Goal: Information Seeking & Learning: Learn about a topic

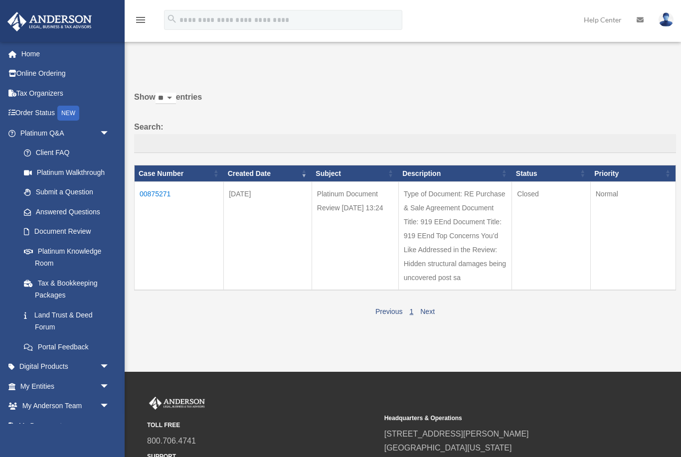
click at [30, 382] on link "My Entities arrow_drop_down" at bounding box center [66, 386] width 118 height 20
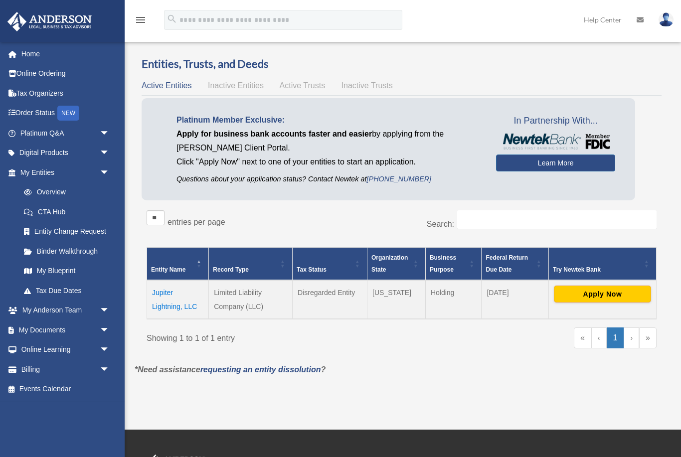
click at [170, 298] on td "Jupiter Lightning, LLC" at bounding box center [178, 299] width 62 height 39
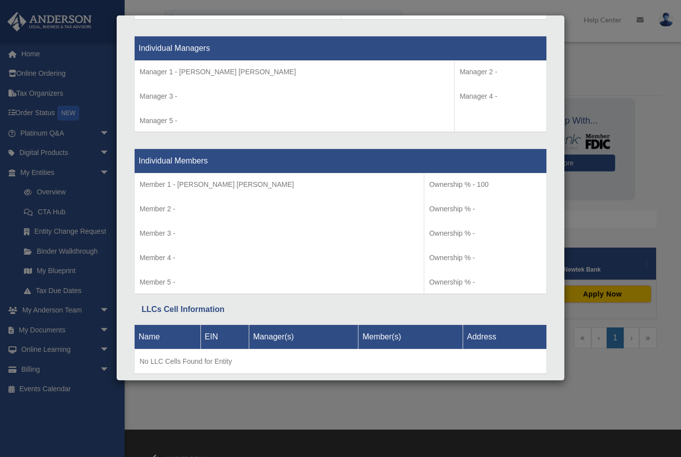
scroll to position [916, 0]
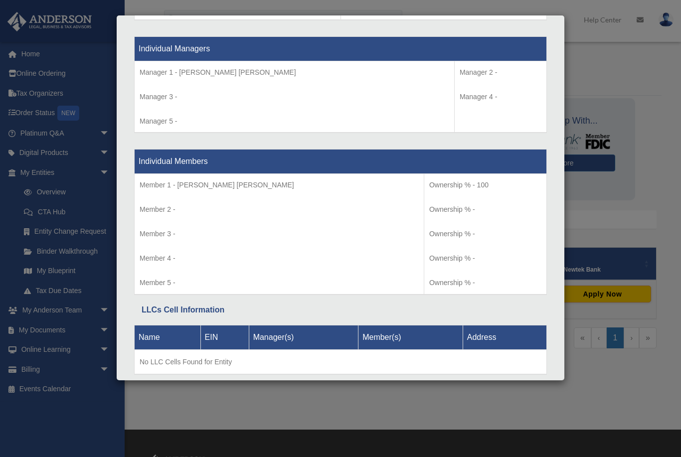
click at [47, 249] on div "Details × Articles Sent Organizational Date" at bounding box center [340, 228] width 681 height 457
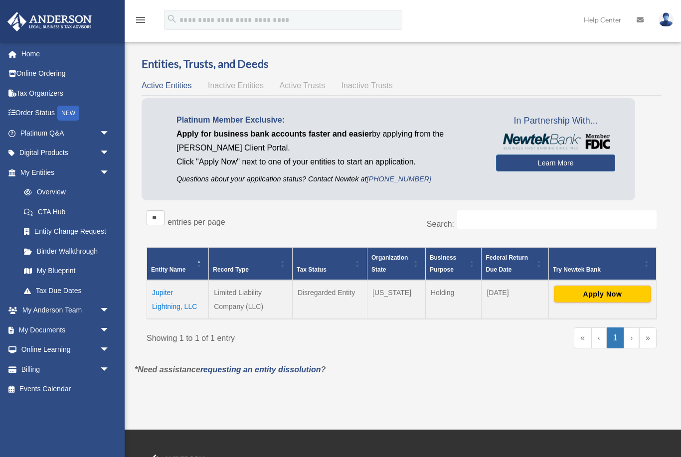
click at [50, 247] on link "Binder Walkthrough" at bounding box center [67, 251] width 106 height 20
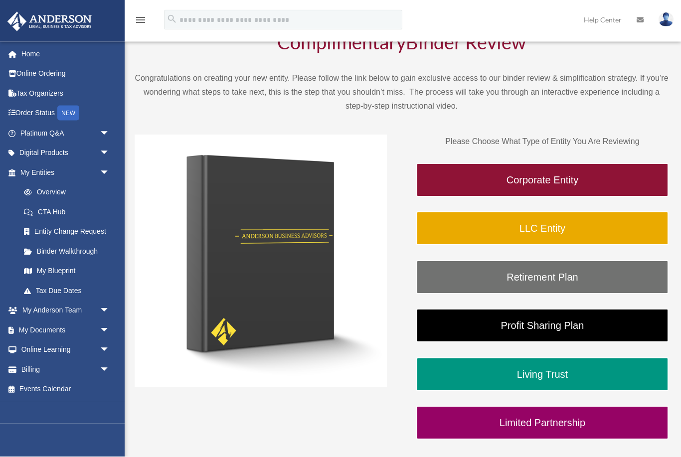
scroll to position [56, 0]
click at [527, 174] on link "Corporate Entity" at bounding box center [542, 180] width 252 height 34
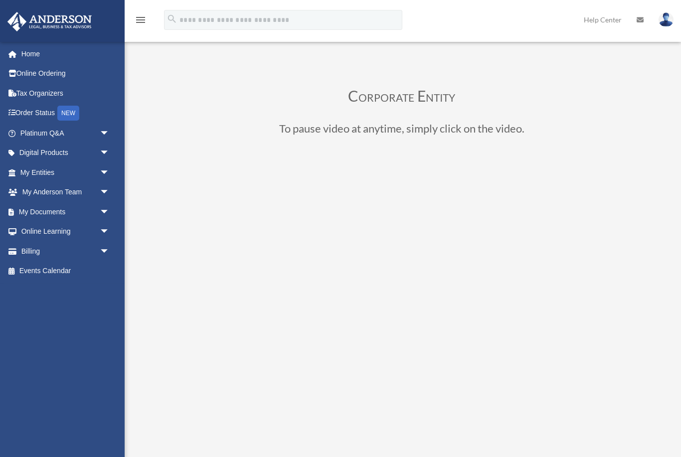
click at [37, 212] on link "My Documents arrow_drop_down" at bounding box center [66, 212] width 118 height 20
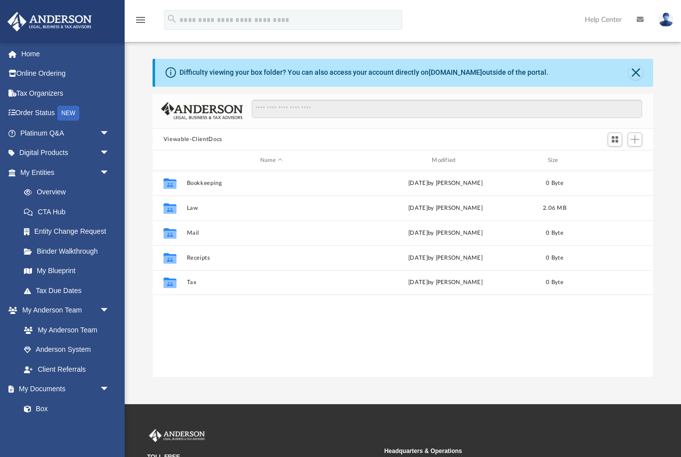
scroll to position [0, 0]
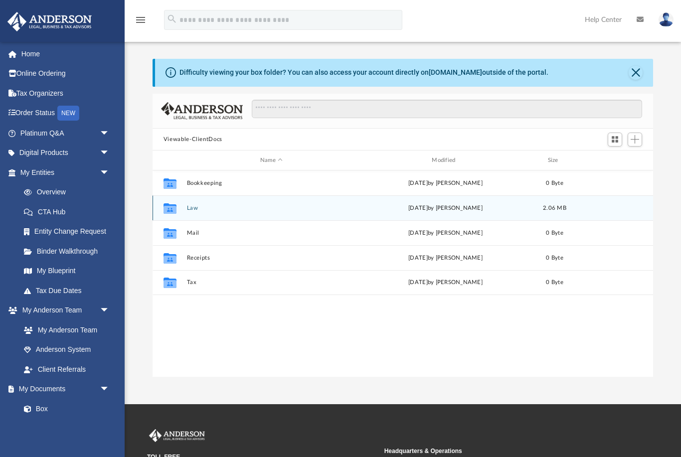
click at [171, 209] on icon "grid" at bounding box center [169, 210] width 13 height 8
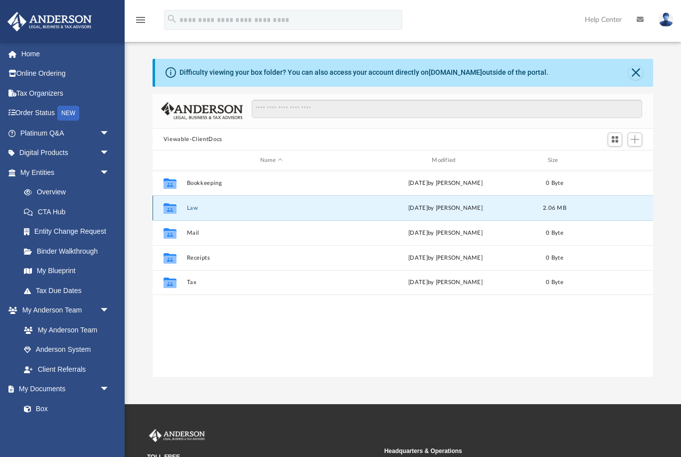
click at [172, 210] on icon "grid" at bounding box center [169, 208] width 13 height 10
click at [181, 211] on div "Collaborated Folder" at bounding box center [169, 208] width 25 height 16
click at [159, 210] on div "Collaborated Folder" at bounding box center [169, 208] width 25 height 16
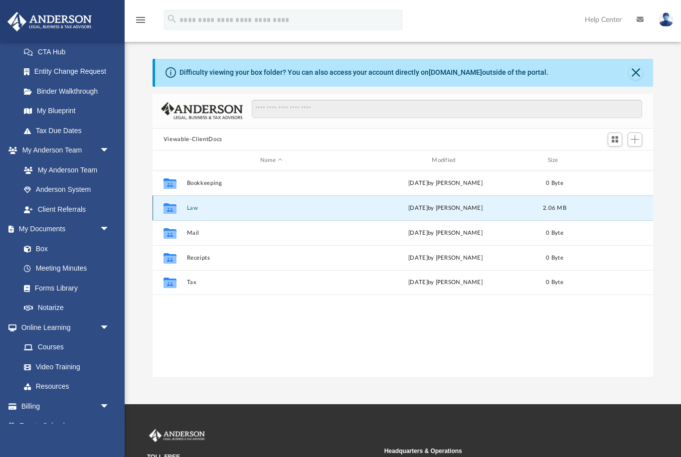
scroll to position [160, 0]
click at [41, 248] on link "Box" at bounding box center [64, 248] width 101 height 20
click at [29, 246] on span at bounding box center [32, 248] width 6 height 7
click at [44, 225] on link "My Documents arrow_drop_down" at bounding box center [63, 229] width 113 height 20
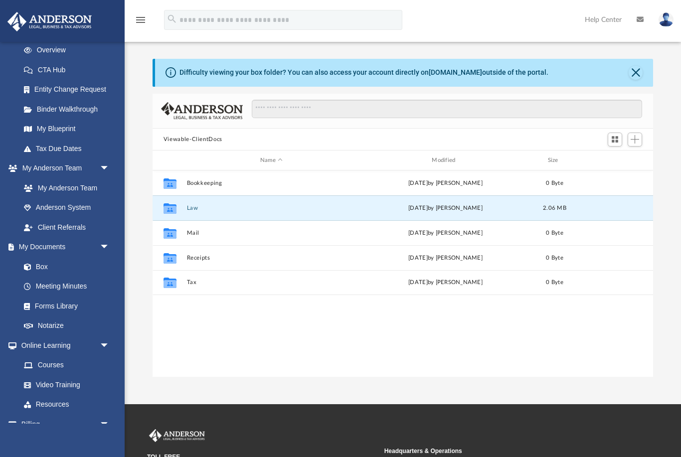
scroll to position [143, 0]
click at [167, 212] on icon "grid" at bounding box center [169, 210] width 13 height 8
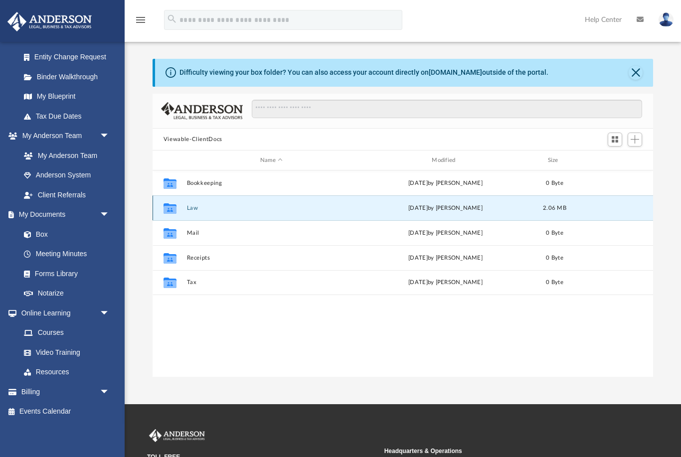
scroll to position [167, 0]
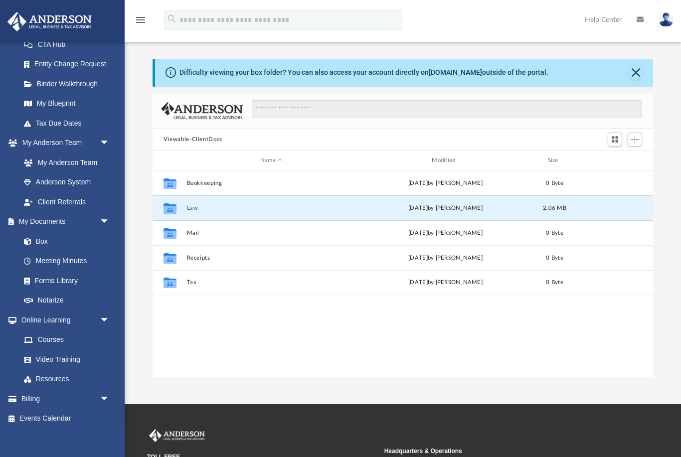
click at [44, 237] on link "Box" at bounding box center [64, 241] width 101 height 20
click at [46, 276] on link "Forms Library" at bounding box center [64, 281] width 101 height 20
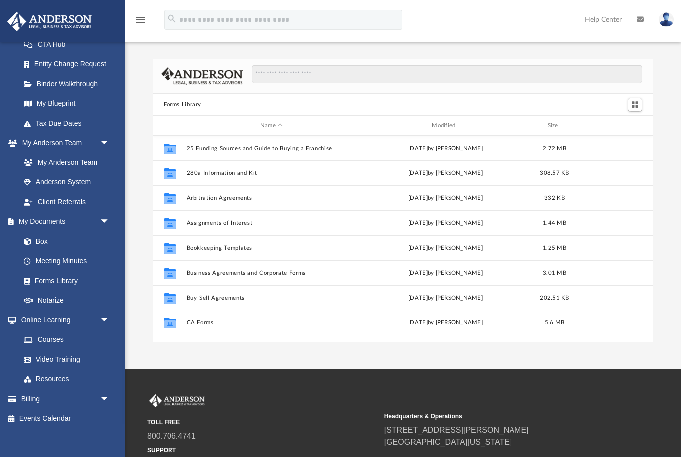
scroll to position [227, 501]
click at [48, 295] on link "Notarize" at bounding box center [67, 301] width 106 height 20
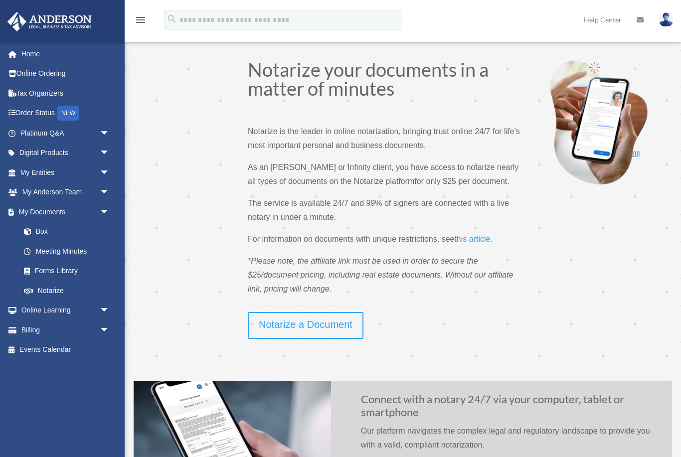
click at [29, 175] on link "My Entities arrow_drop_down" at bounding box center [66, 172] width 118 height 20
click at [29, 154] on link "Digital Products arrow_drop_down" at bounding box center [66, 153] width 118 height 20
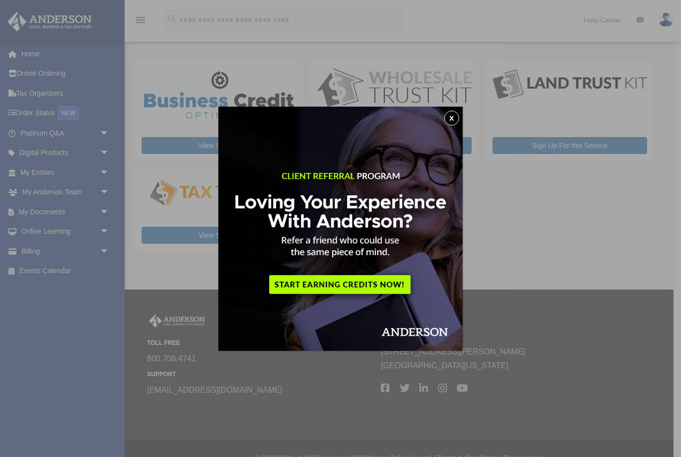
click at [455, 121] on button "x" at bounding box center [451, 118] width 15 height 15
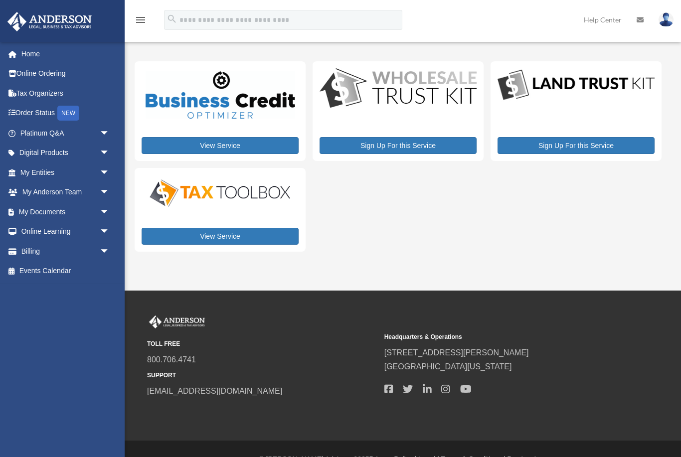
click at [177, 148] on link "View Service" at bounding box center [220, 145] width 157 height 17
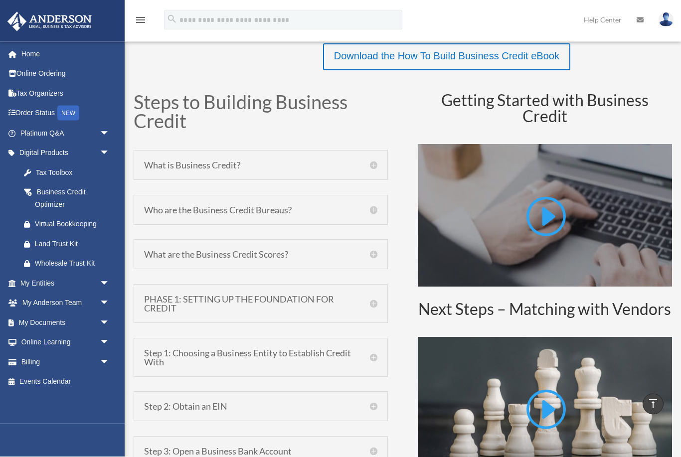
scroll to position [414, 0]
click at [371, 164] on h5 "What is Business Credit?" at bounding box center [260, 164] width 233 height 9
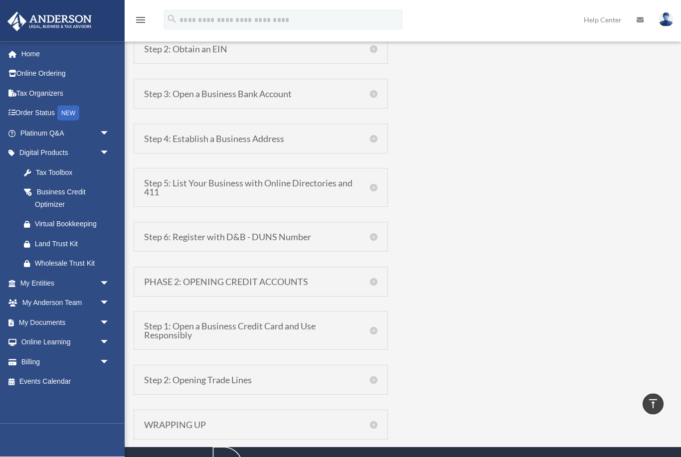
scroll to position [1347, 0]
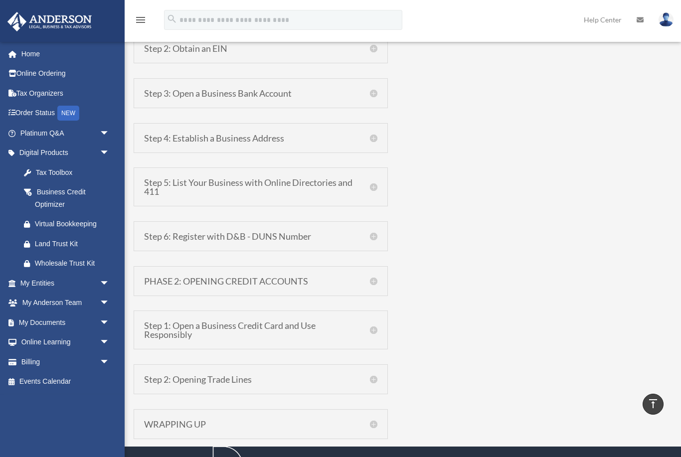
click at [376, 232] on h5 "Step 6: Register with D&B - DUNS Number" at bounding box center [260, 236] width 233 height 9
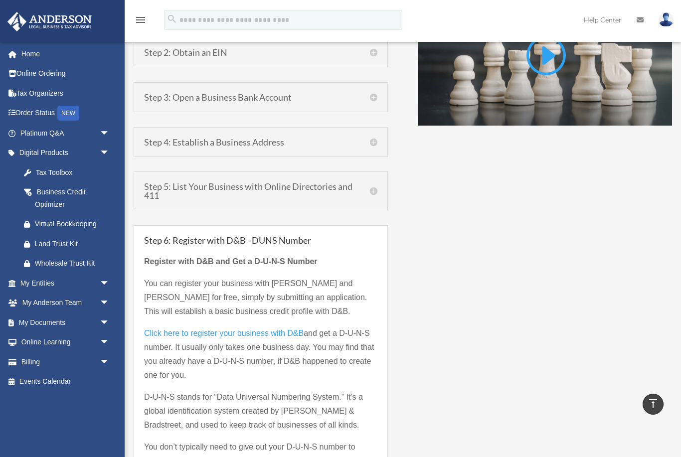
scroll to position [763, 0]
